Goal: Browse casually: Explore the website without a specific task or goal

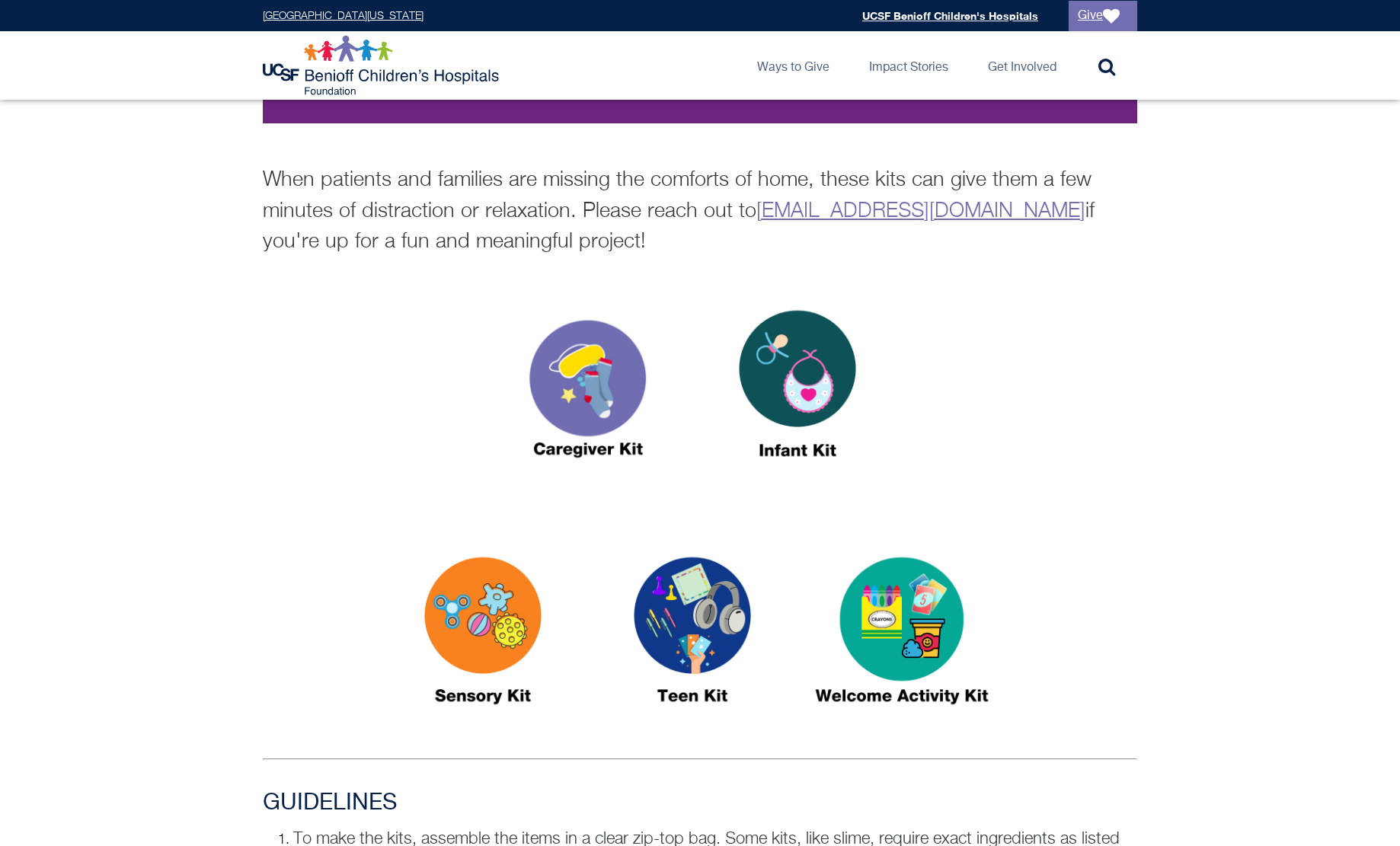
scroll to position [381, 0]
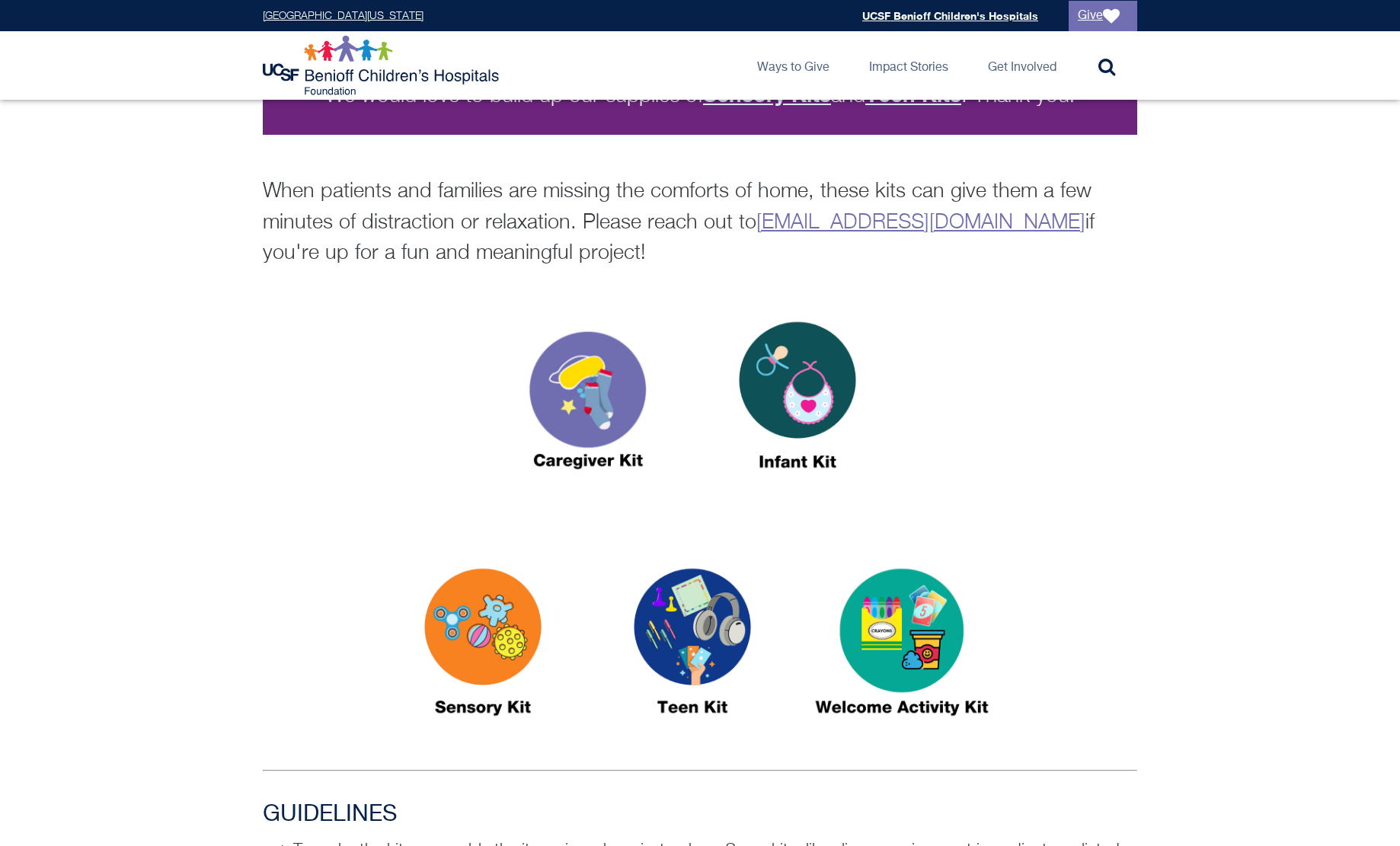
click at [570, 380] on img at bounding box center [588, 402] width 190 height 220
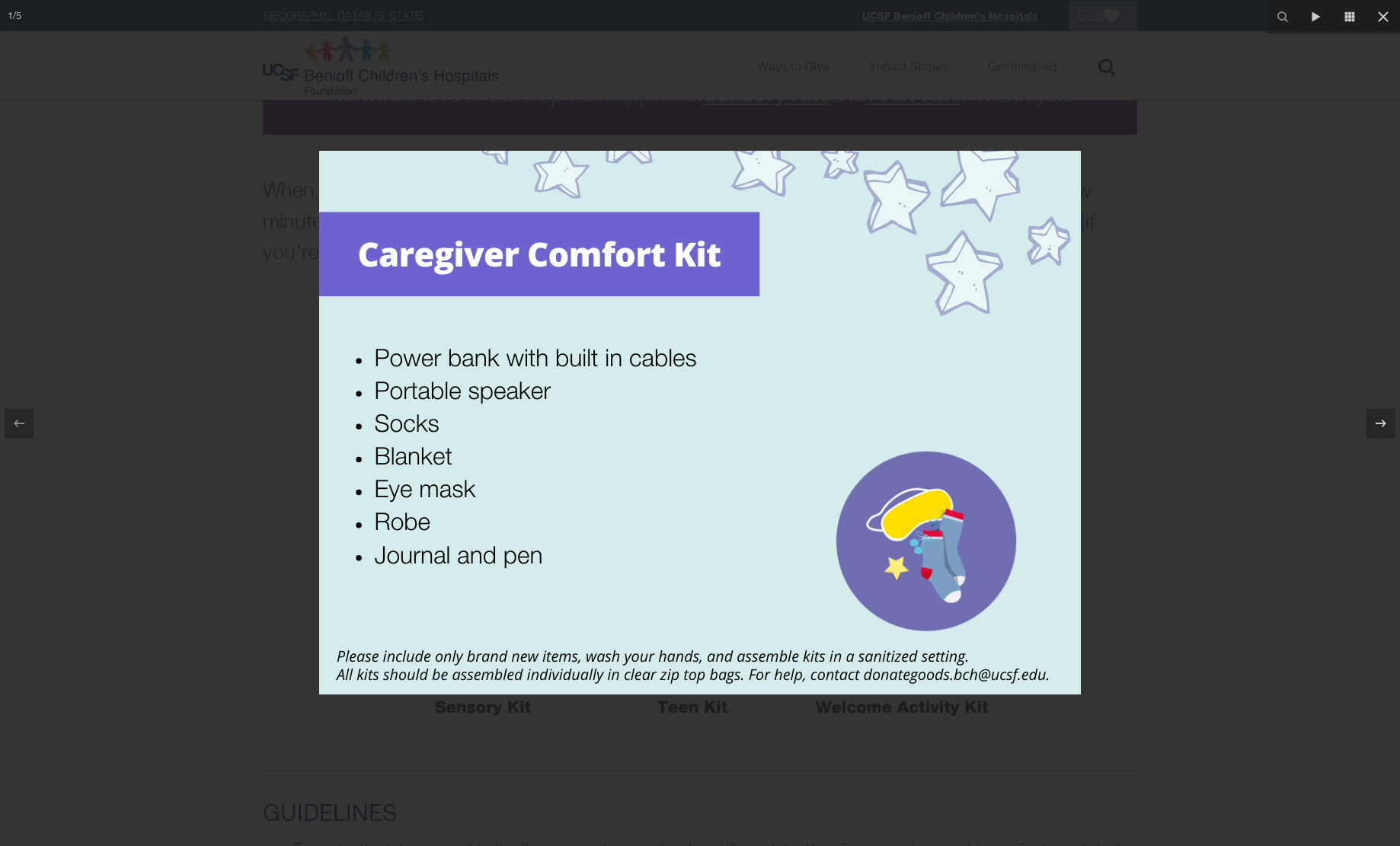
click at [240, 473] on div at bounding box center [700, 423] width 1400 height 846
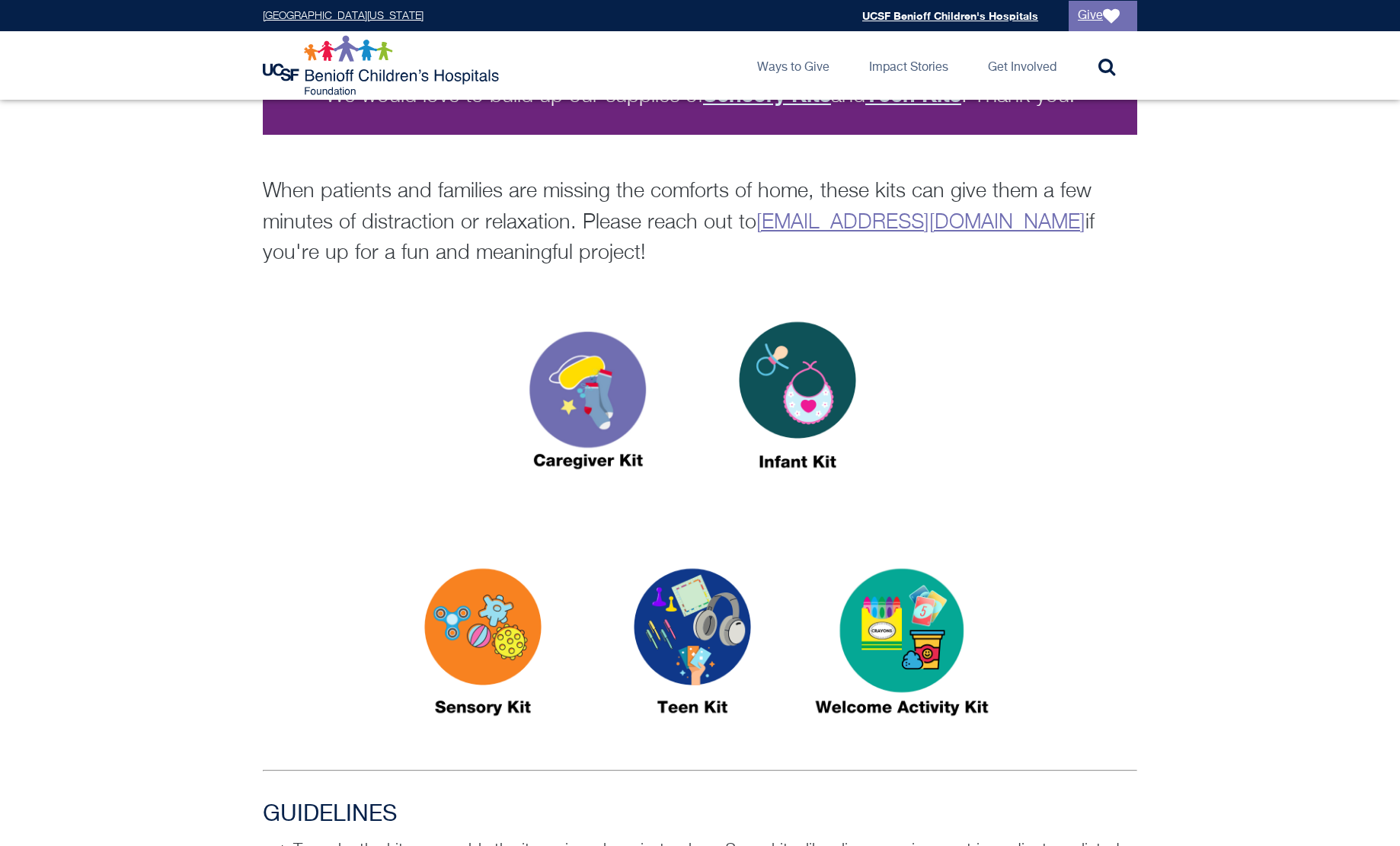
click at [886, 584] on img at bounding box center [901, 648] width 190 height 220
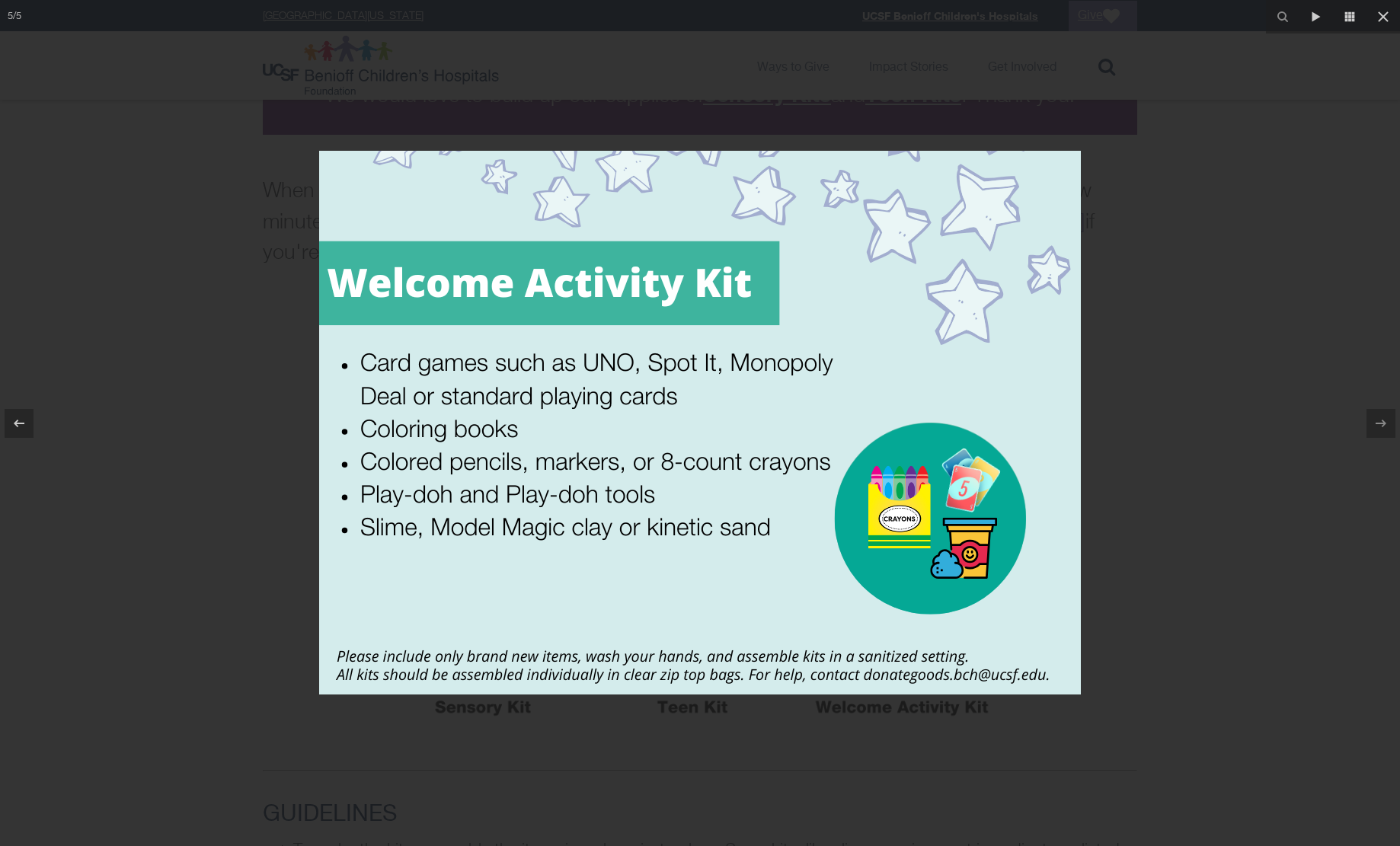
click at [350, 506] on img at bounding box center [700, 423] width 762 height 544
click at [1025, 228] on img at bounding box center [700, 423] width 762 height 544
click at [1135, 297] on div at bounding box center [700, 423] width 1400 height 846
